Goal: Information Seeking & Learning: Learn about a topic

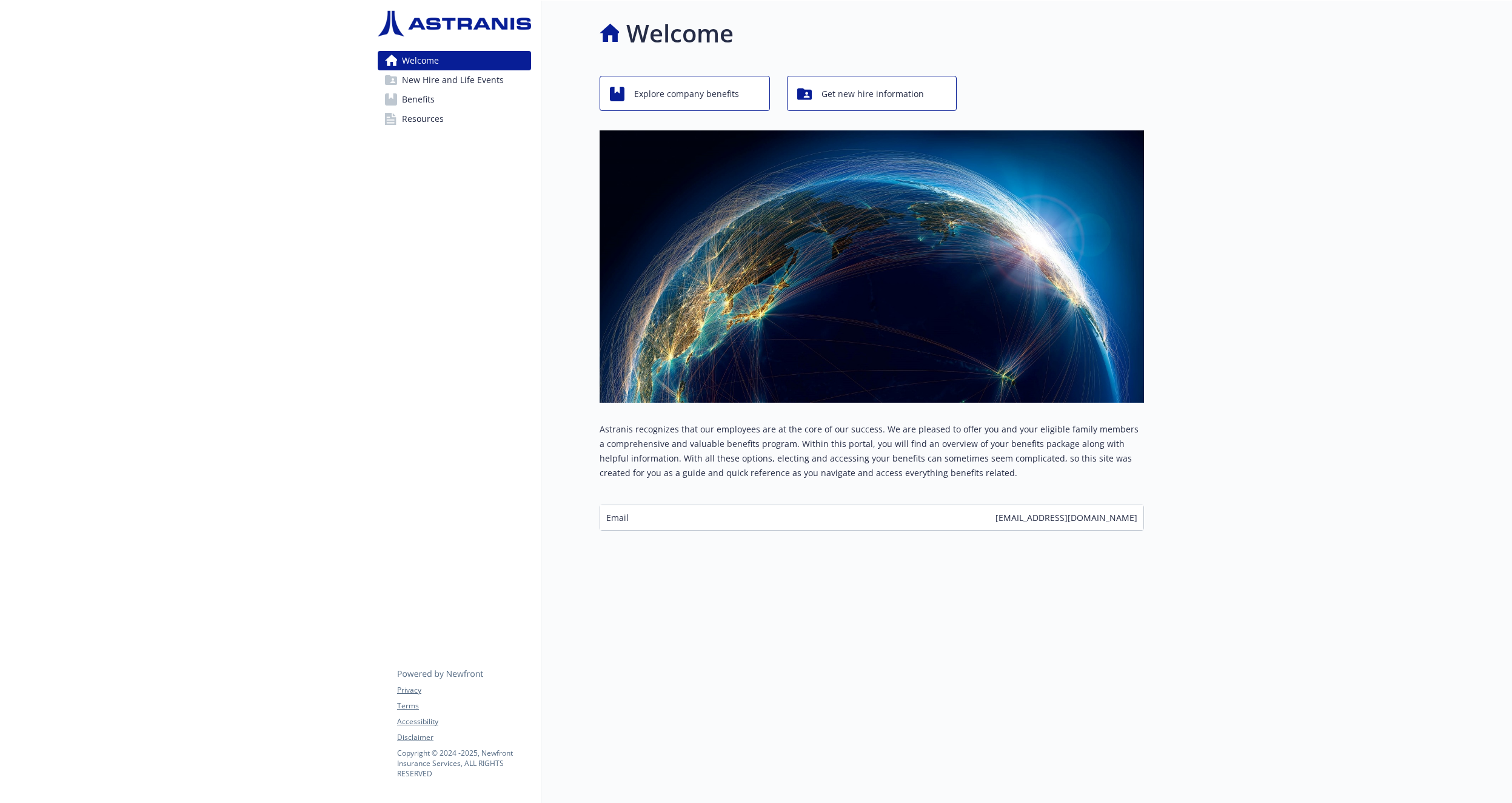
click at [465, 85] on span "New Hire and Life Events" at bounding box center [453, 80] width 102 height 19
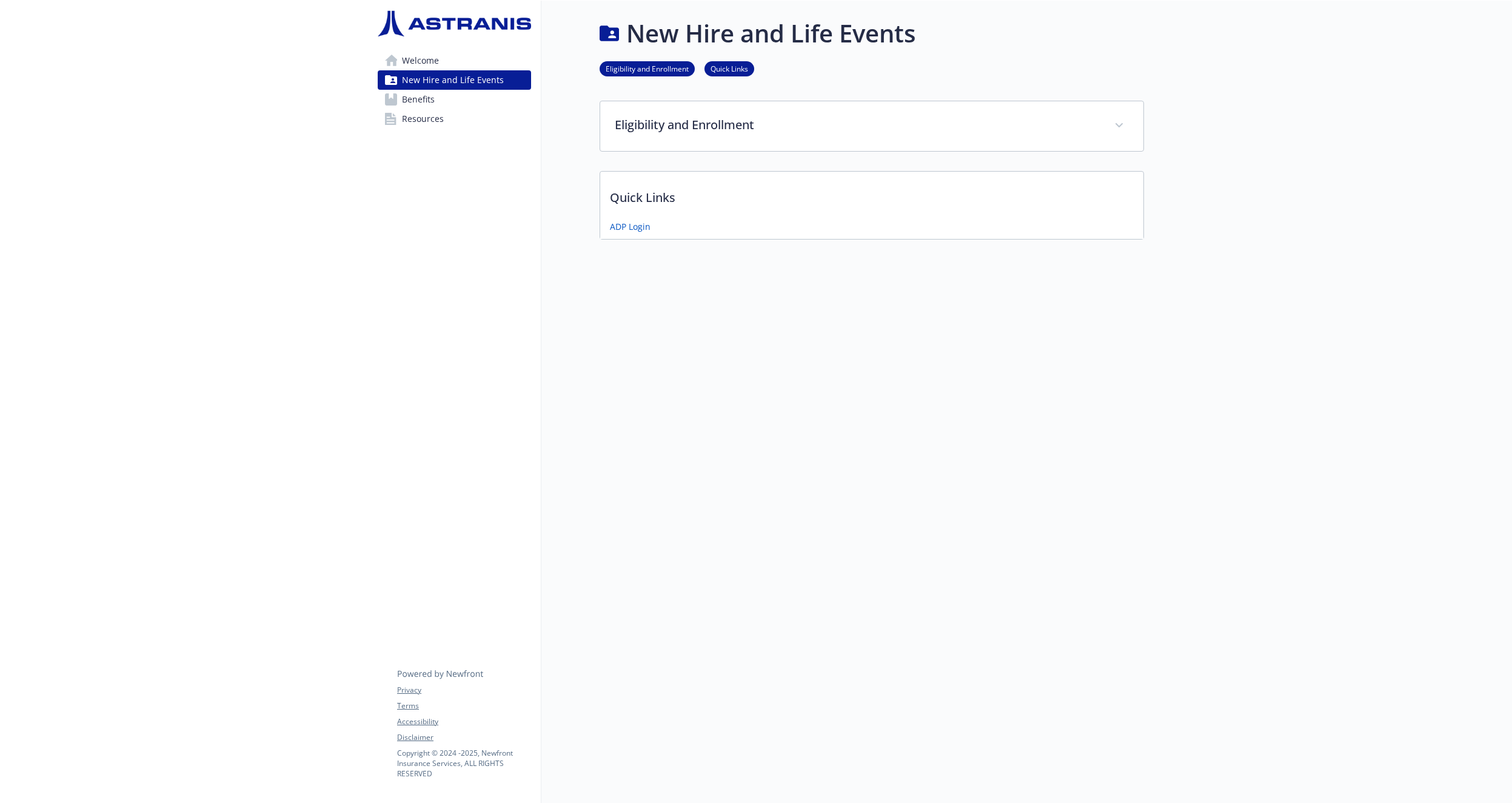
click at [428, 101] on span "Benefits" at bounding box center [418, 99] width 33 height 19
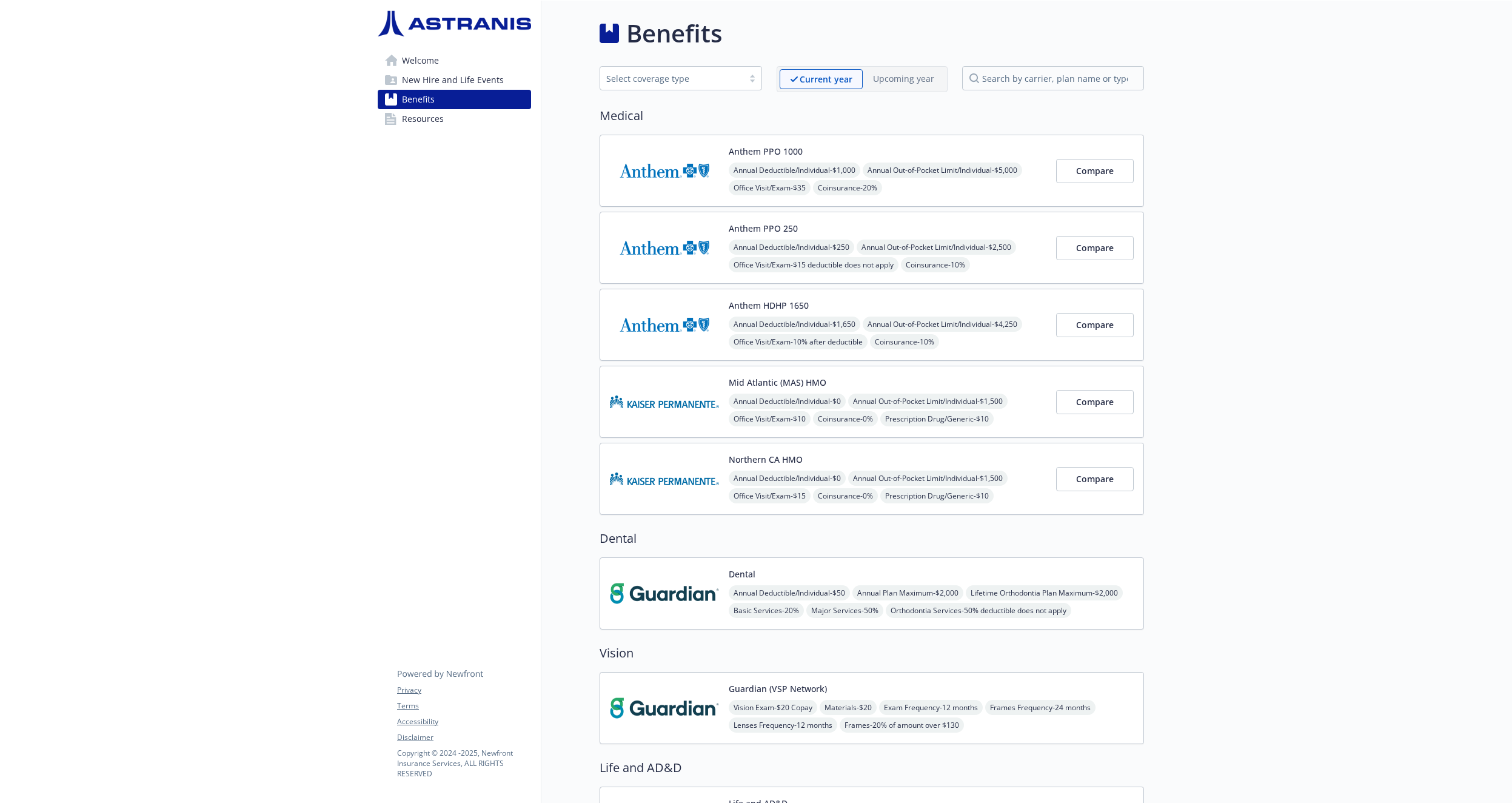
click at [438, 127] on span "Resources" at bounding box center [422, 118] width 42 height 19
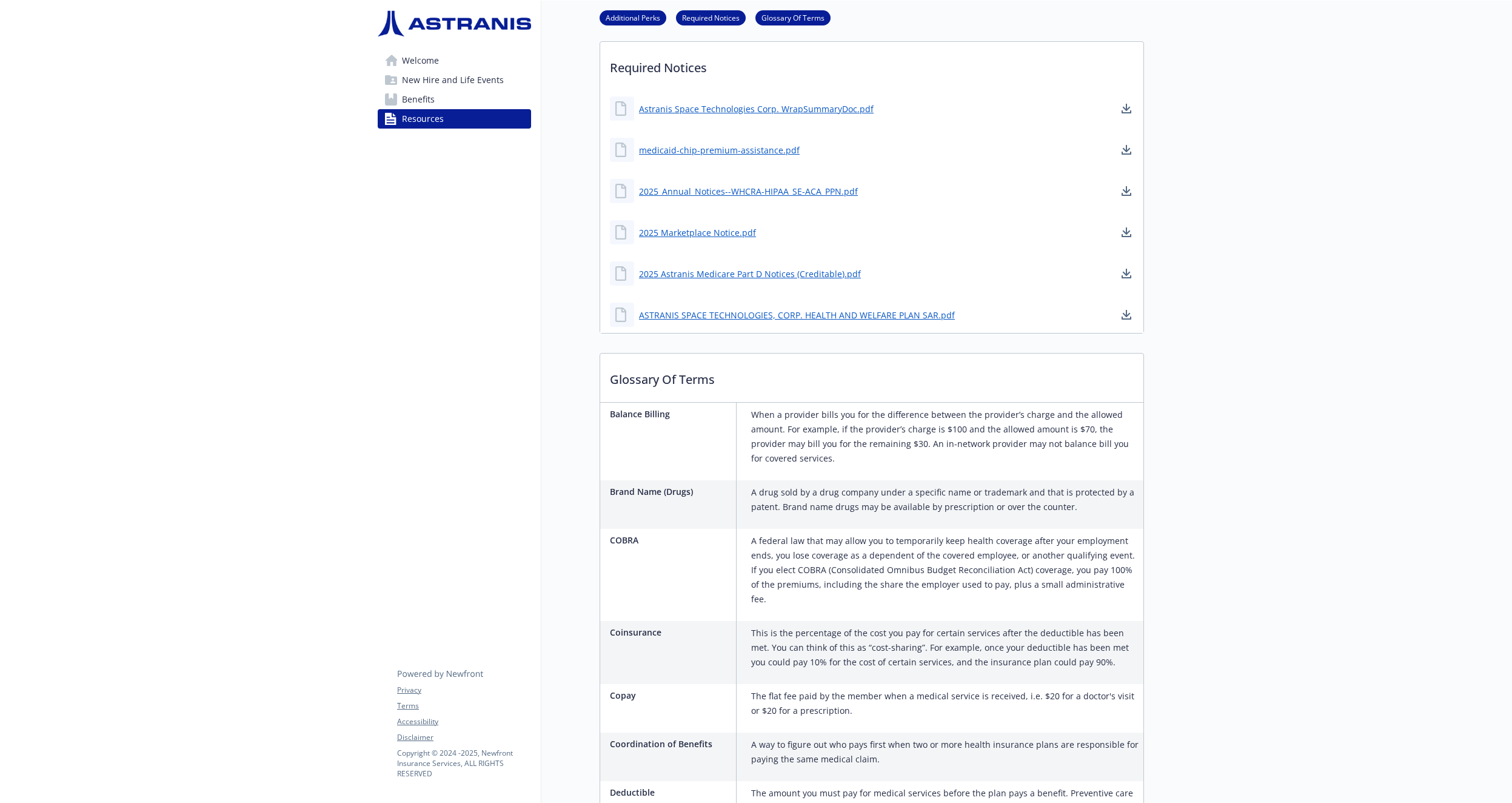
scroll to position [415, 0]
